Goal: Information Seeking & Learning: Understand process/instructions

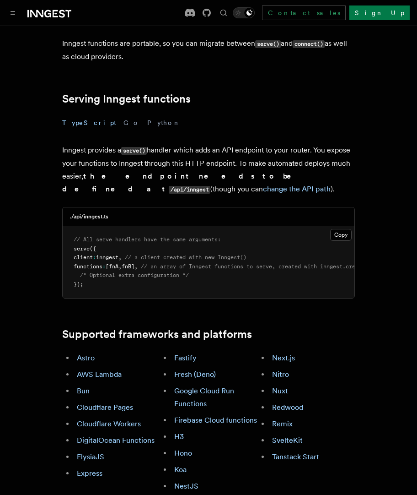
scroll to position [165, 0]
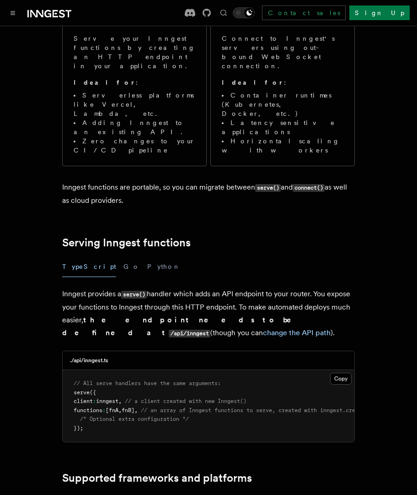
click at [175, 287] on p "Inngest provides a serve() handler which adds an API endpoint to your router. Y…" at bounding box center [208, 313] width 293 height 52
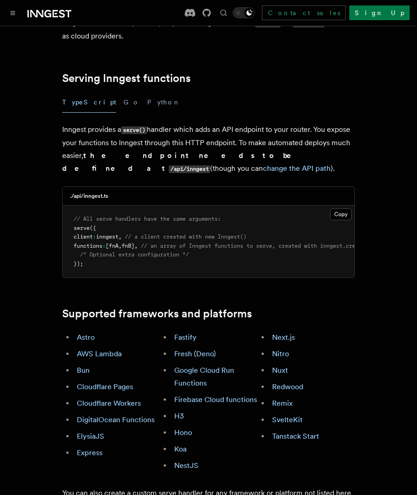
scroll to position [329, 0]
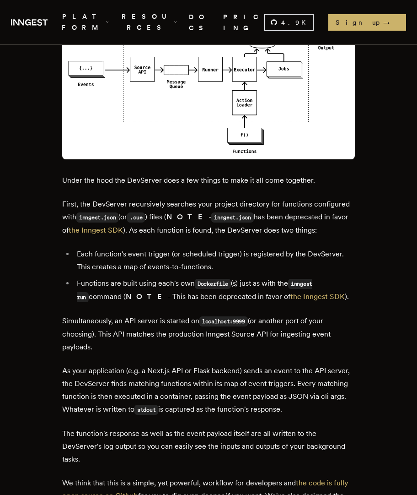
scroll to position [1263, 0]
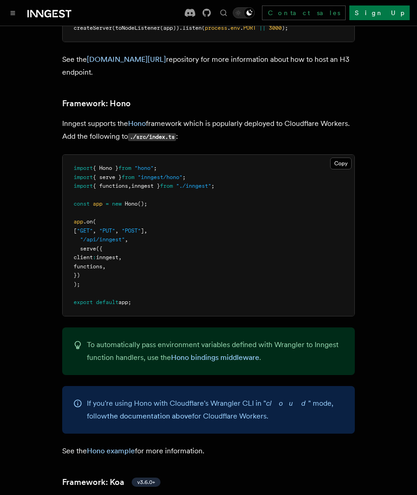
scroll to position [5051, 0]
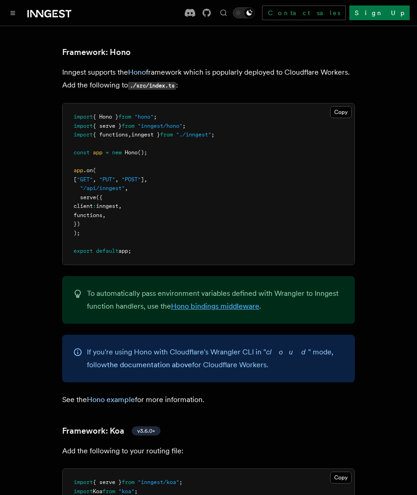
click at [220, 302] on link "Hono bindings middleware" at bounding box center [215, 306] width 88 height 9
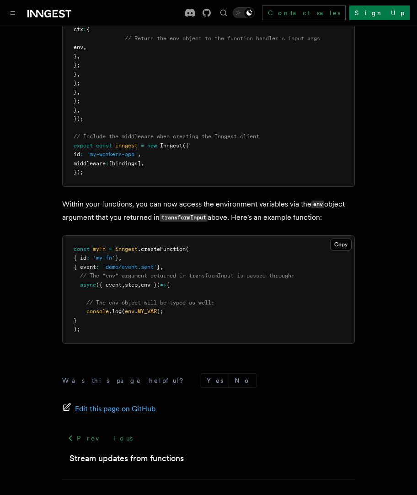
scroll to position [516, 0]
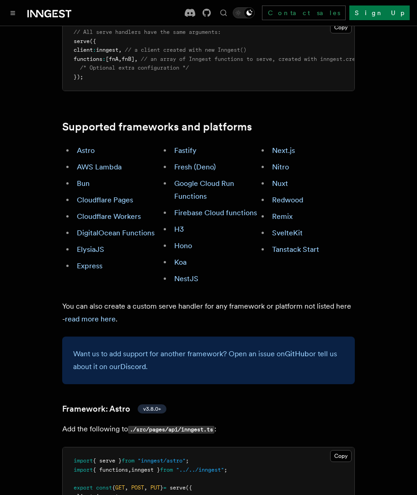
scroll to position [5051, 0]
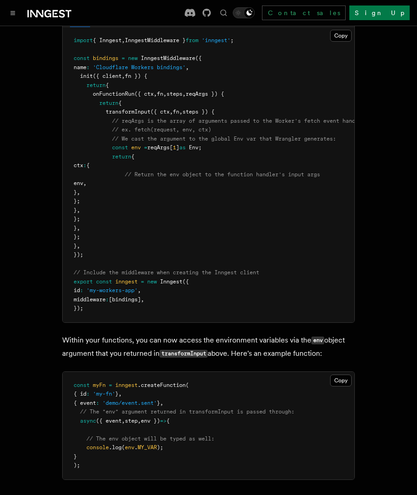
scroll to position [516, 0]
